Goal: Task Accomplishment & Management: Manage account settings

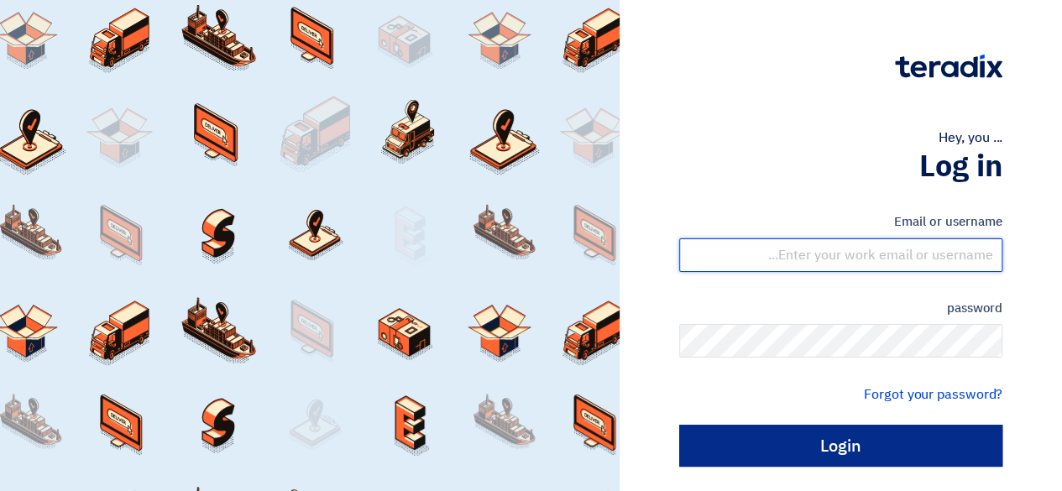
type input "[EMAIL_ADDRESS][DOMAIN_NAME]"
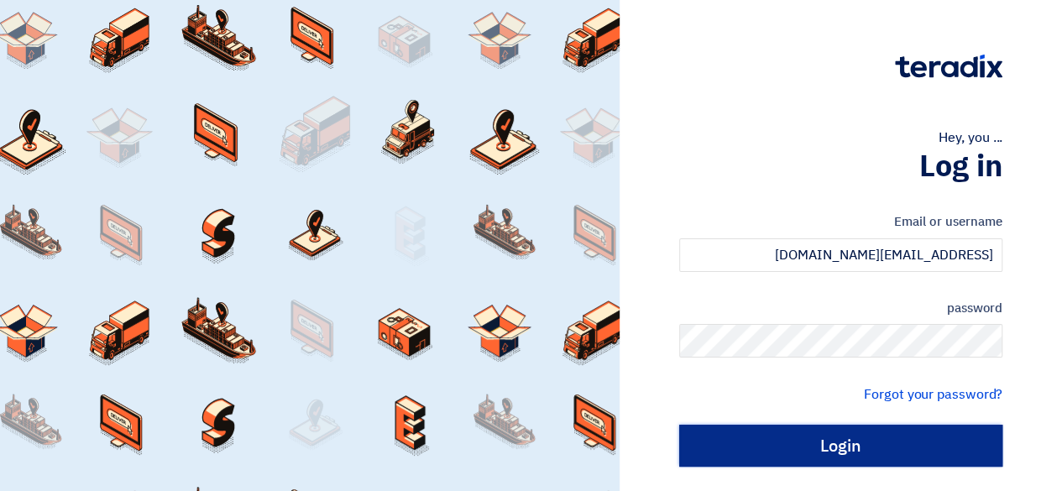
click at [785, 435] on input "Login" at bounding box center [840, 446] width 323 height 42
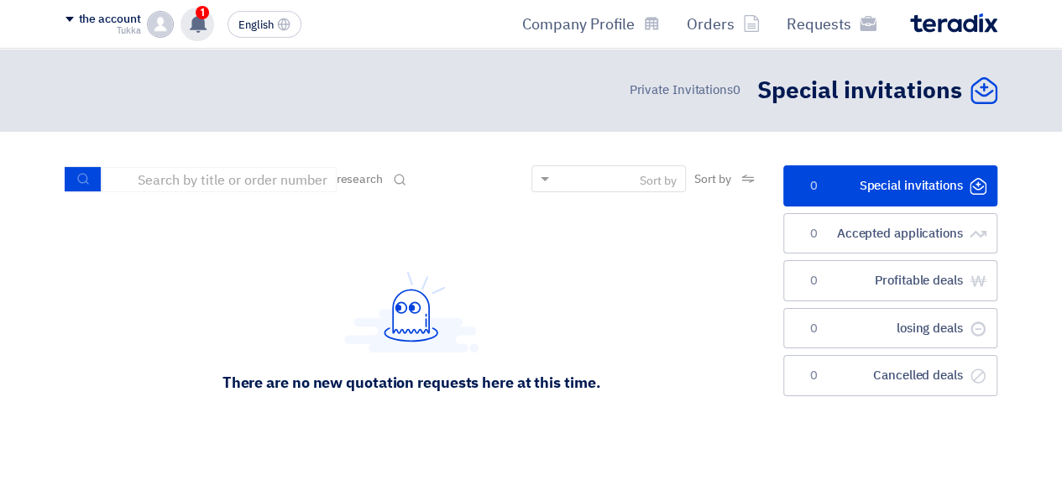
click at [202, 14] on font "1" at bounding box center [203, 13] width 4 height 12
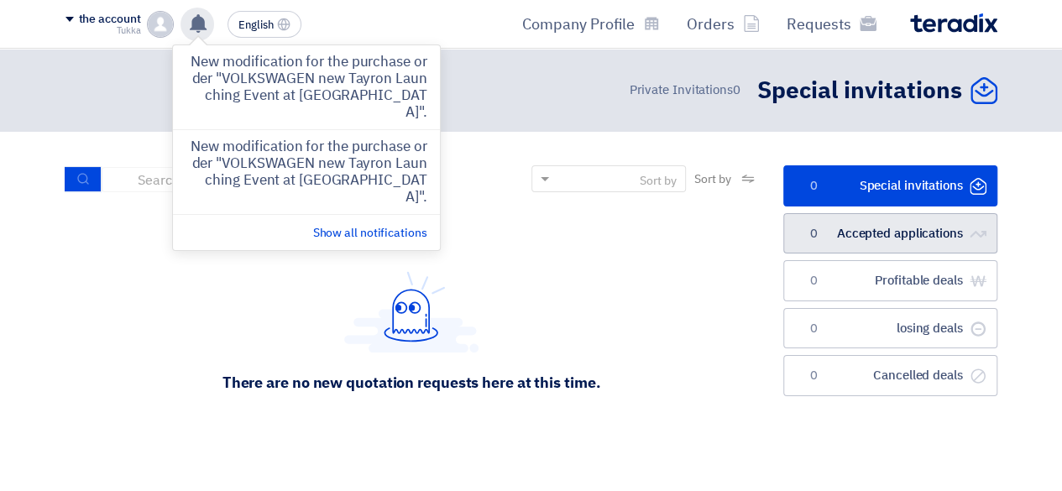
click at [844, 239] on font "Accepted applications" at bounding box center [900, 233] width 126 height 18
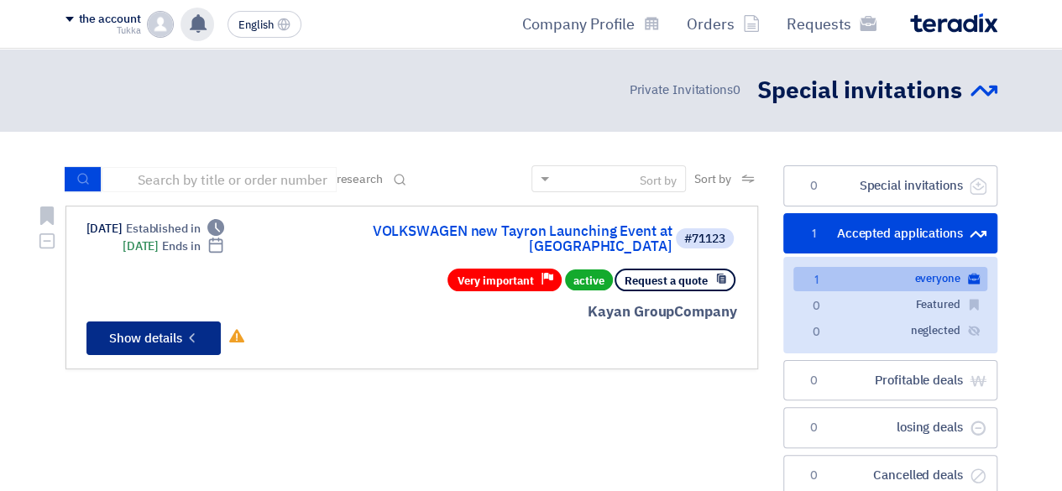
click at [190, 330] on icon "Check details" at bounding box center [192, 338] width 16 height 16
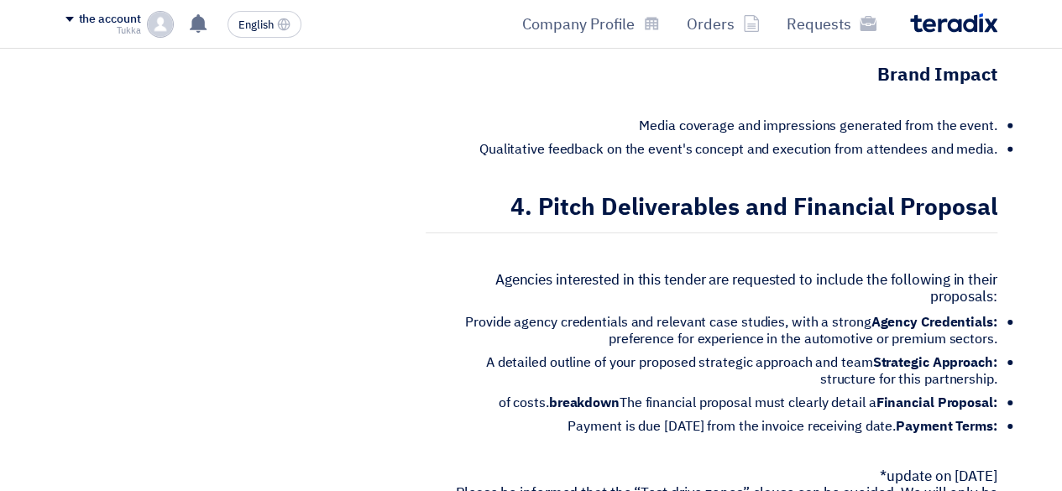
scroll to position [2494, 0]
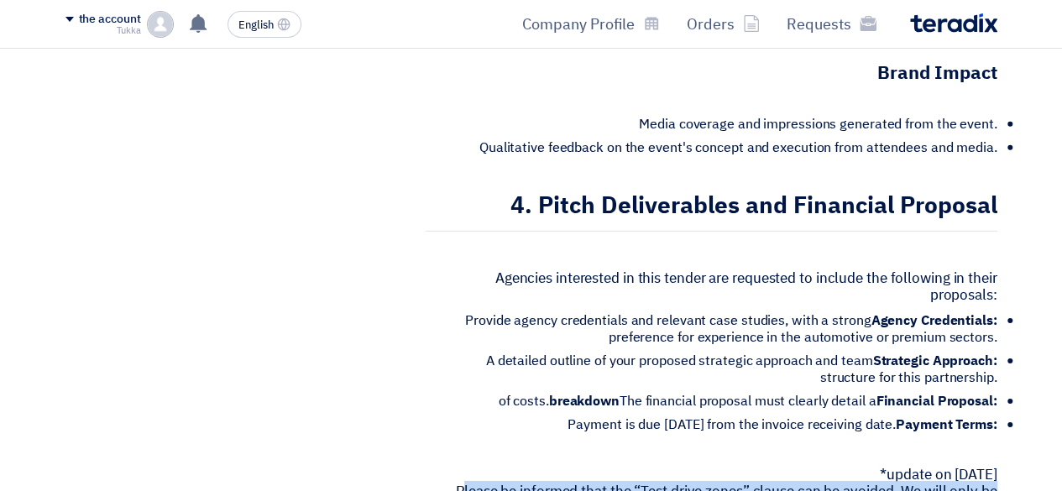
drag, startPoint x: 459, startPoint y: 423, endPoint x: 891, endPoint y: 442, distance: 432.1
click at [891, 481] on font "Please be informed that the “Test drive zones” clause can be avoided. We will o…" at bounding box center [727, 500] width 542 height 38
drag, startPoint x: 455, startPoint y: 422, endPoint x: 998, endPoint y: 428, distance: 542.6
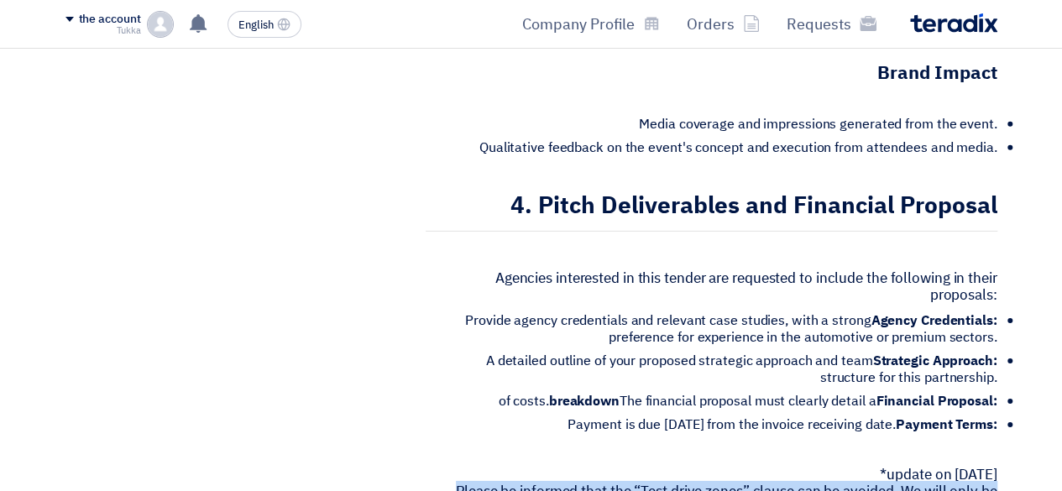
drag, startPoint x: 993, startPoint y: 443, endPoint x: 595, endPoint y: 409, distance: 399.5
click at [536, 320] on ul "Agency Credentials: Provide agency credentials and relevant case studies, with …" at bounding box center [712, 372] width 572 height 121
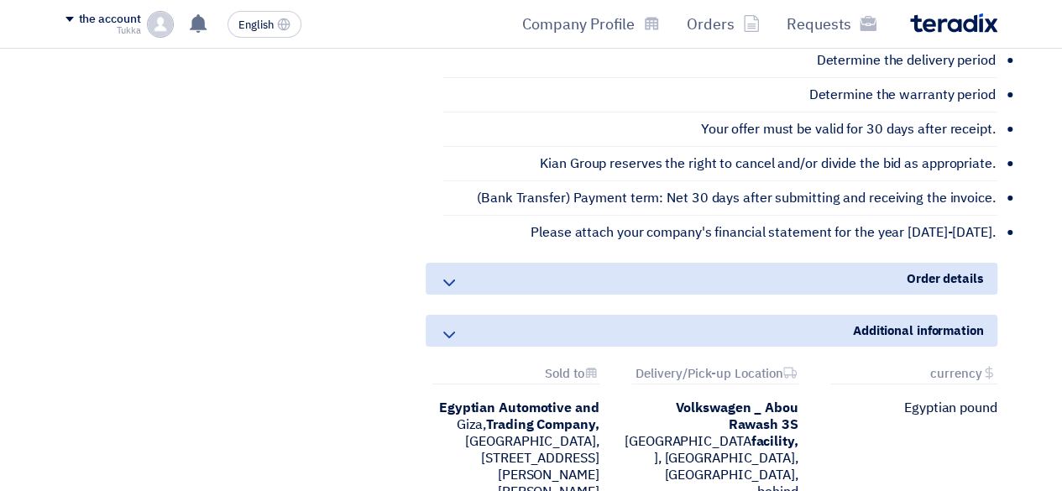
scroll to position [3144, 0]
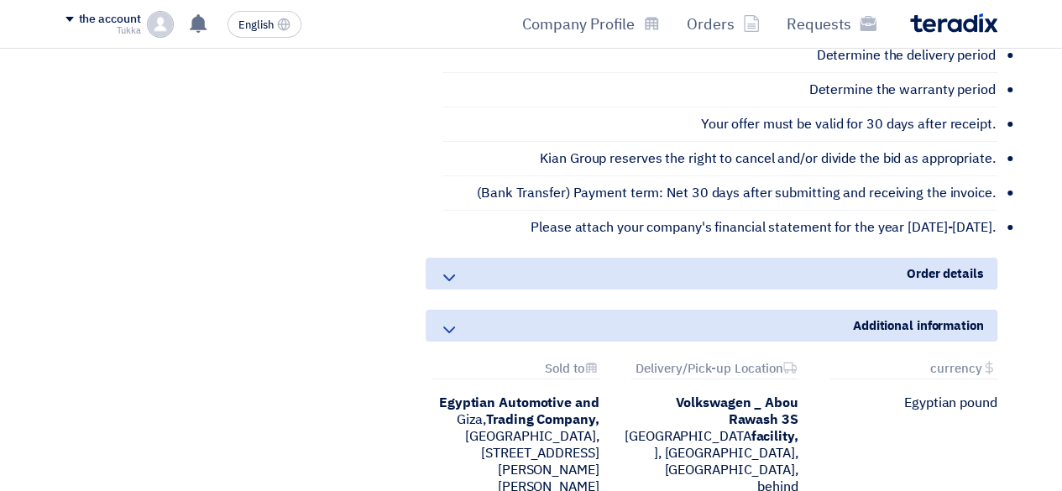
click at [454, 268] on icon at bounding box center [449, 278] width 20 height 20
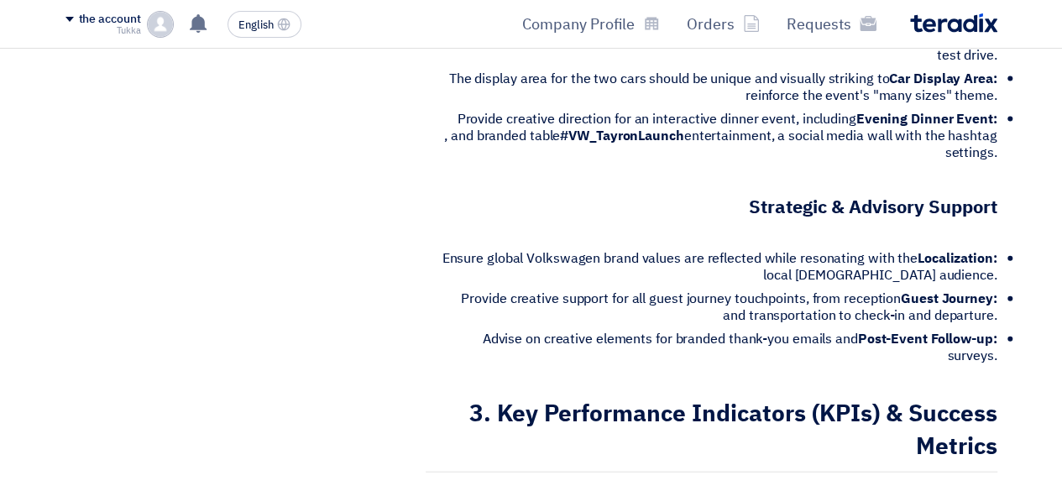
scroll to position [1826, 0]
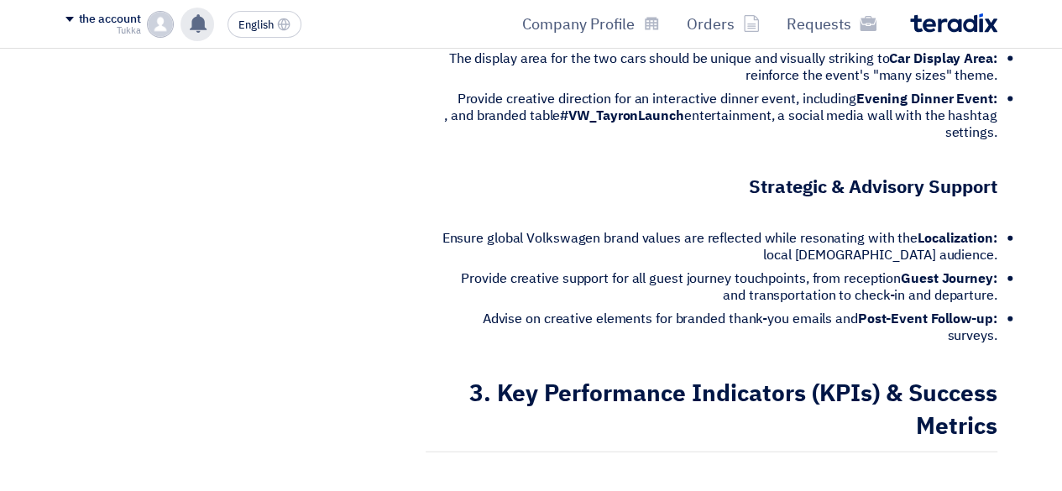
click at [193, 25] on use at bounding box center [198, 23] width 17 height 18
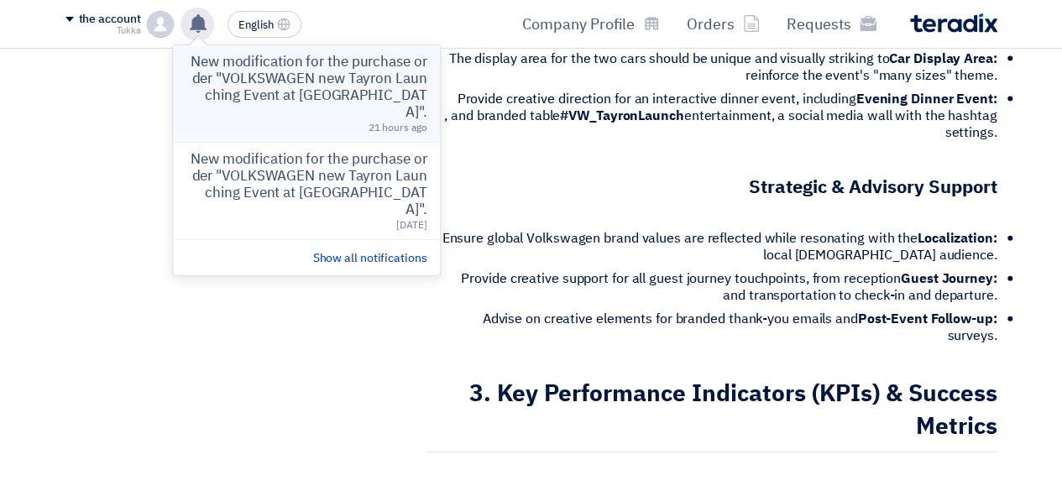
click at [262, 73] on font "New modification for the purchase order "VOLKSWAGEN new Tayron Launching Event …" at bounding box center [309, 86] width 236 height 71
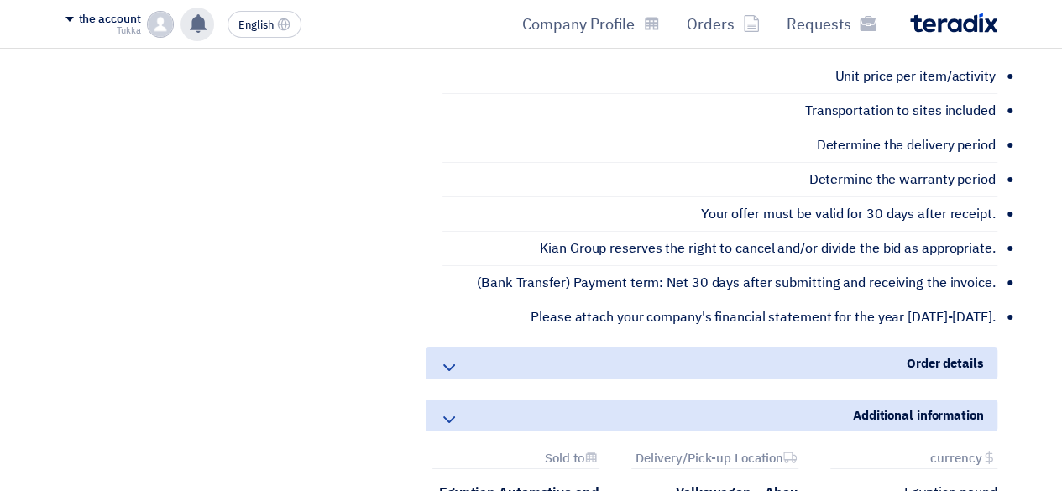
scroll to position [3079, 0]
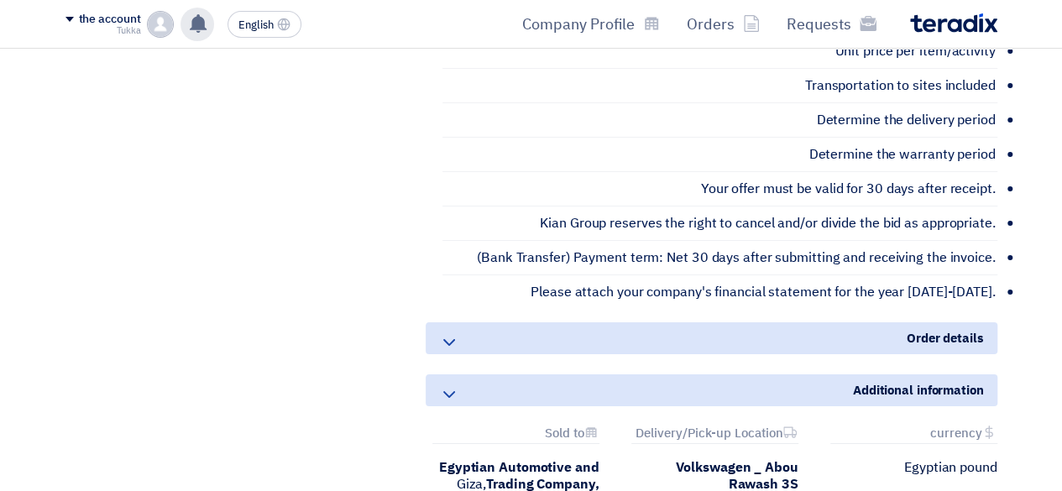
click at [939, 375] on div "Additional information" at bounding box center [712, 391] width 572 height 32
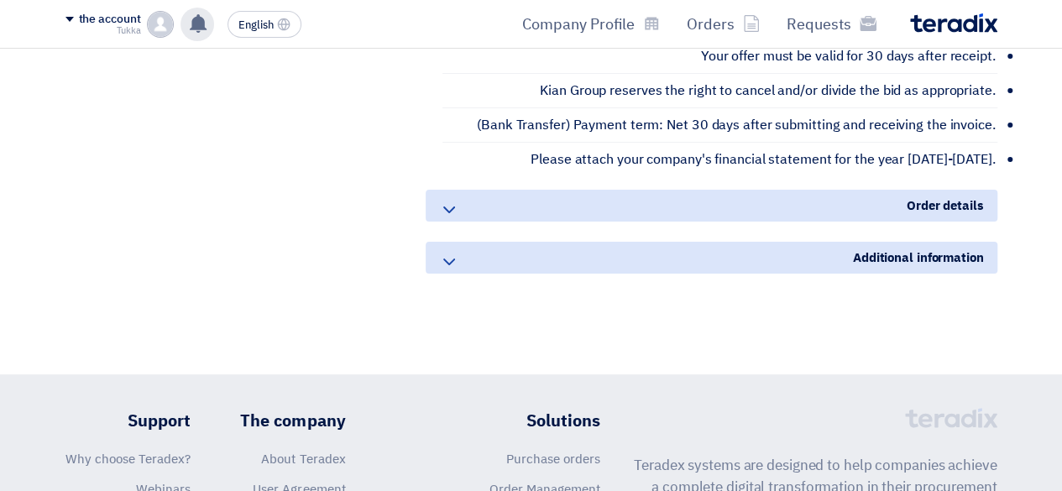
scroll to position [3245, 0]
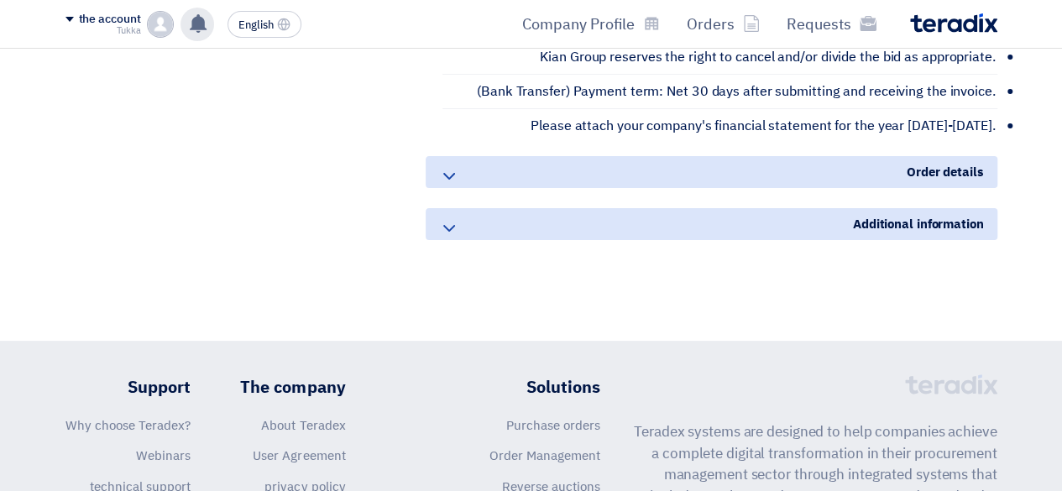
click at [826, 156] on div "Order details" at bounding box center [712, 172] width 572 height 32
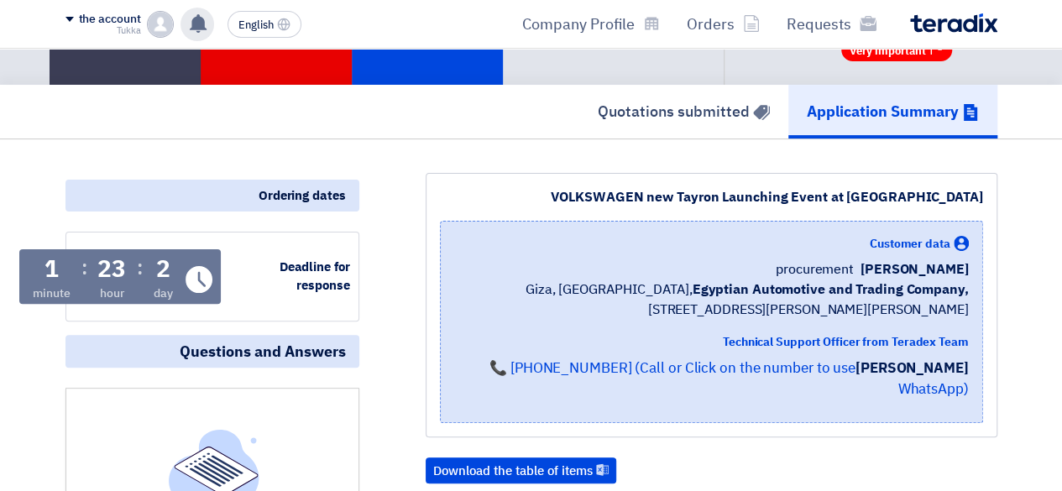
scroll to position [0, 0]
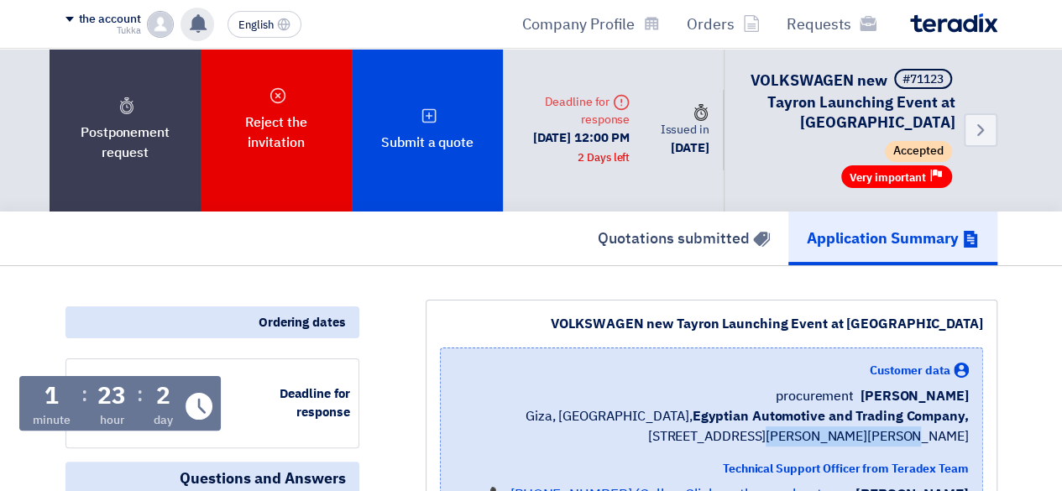
drag, startPoint x: 853, startPoint y: 438, endPoint x: 1016, endPoint y: 444, distance: 163.9
click at [291, 391] on font "Deadline for response" at bounding box center [315, 404] width 71 height 38
